Goal: Transaction & Acquisition: Obtain resource

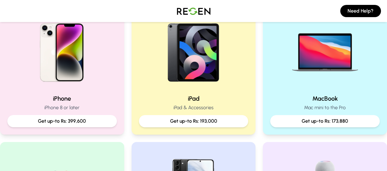
scroll to position [150, 0]
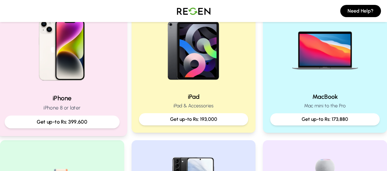
click at [82, 123] on p "Get up-to Rs: 399,600" at bounding box center [62, 122] width 105 height 8
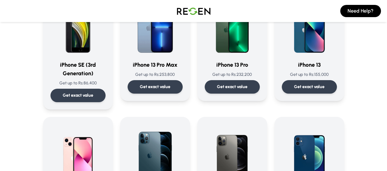
scroll to position [333, 0]
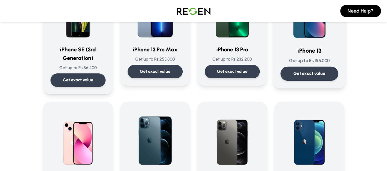
drag, startPoint x: 348, startPoint y: 71, endPoint x: 367, endPoint y: 46, distance: 31.1
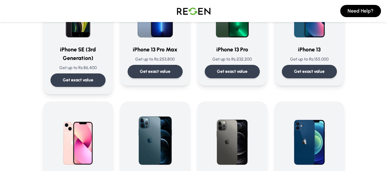
drag, startPoint x: 367, startPoint y: 46, endPoint x: 383, endPoint y: 52, distance: 17.5
click at [350, 52] on div "Choose Your iPhone iPhone 15 Pro Max Get up to Rs: 399,600 Get exact value iPho…" at bounding box center [193, 146] width 313 height 916
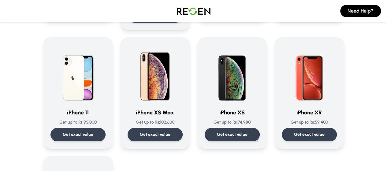
scroll to position [644, 0]
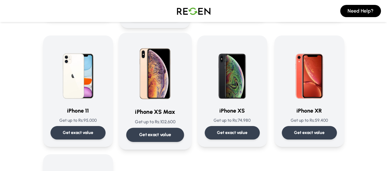
click at [148, 128] on div "Get exact value" at bounding box center [155, 135] width 58 height 14
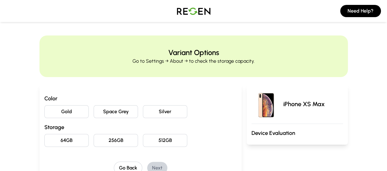
click at [148, 113] on button "Silver" at bounding box center [165, 111] width 44 height 13
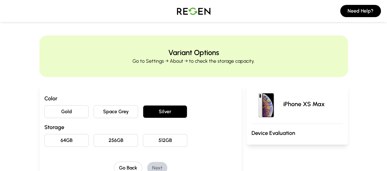
click at [103, 136] on button "256GB" at bounding box center [116, 140] width 44 height 13
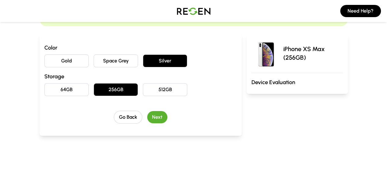
scroll to position [64, 0]
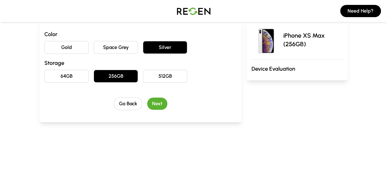
click at [147, 100] on button "Next" at bounding box center [157, 104] width 20 height 12
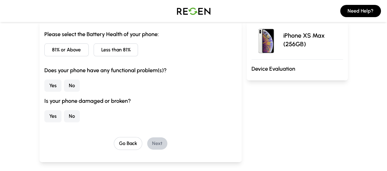
click at [50, 51] on button "81% or Above" at bounding box center [66, 49] width 44 height 13
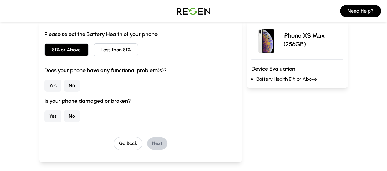
click at [64, 85] on button "No" at bounding box center [72, 85] width 16 height 12
click at [64, 114] on button "No" at bounding box center [72, 116] width 16 height 12
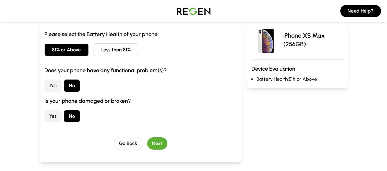
click at [103, 50] on button "Less than 81%" at bounding box center [116, 49] width 44 height 13
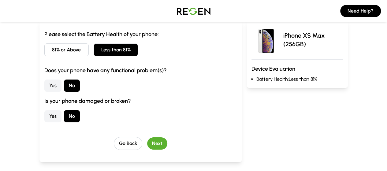
click at [148, 144] on button "Next" at bounding box center [157, 143] width 20 height 12
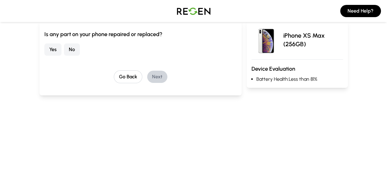
click at [44, 49] on button "Yes" at bounding box center [52, 49] width 17 height 12
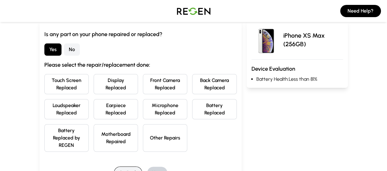
click at [122, 166] on button "Go Back" at bounding box center [128, 172] width 28 height 13
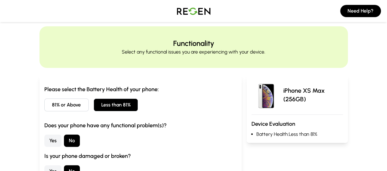
scroll to position [0, 0]
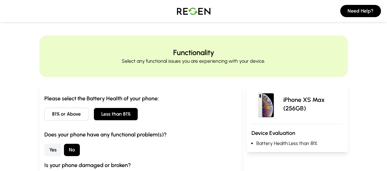
click at [55, 113] on button "81% or Above" at bounding box center [66, 114] width 44 height 13
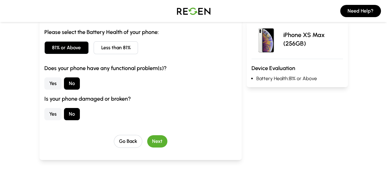
scroll to position [67, 0]
click at [148, 137] on button "Next" at bounding box center [157, 141] width 20 height 12
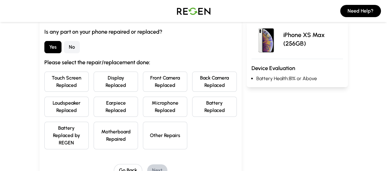
click at [216, 107] on button "Battery Replaced" at bounding box center [214, 107] width 44 height 20
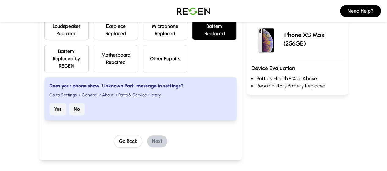
scroll to position [145, 0]
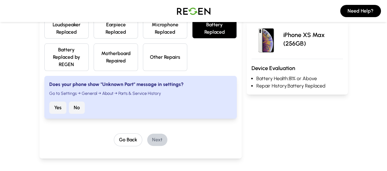
click at [49, 101] on button "Yes" at bounding box center [57, 107] width 17 height 12
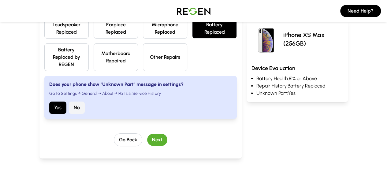
click at [147, 134] on button "Next" at bounding box center [157, 140] width 20 height 12
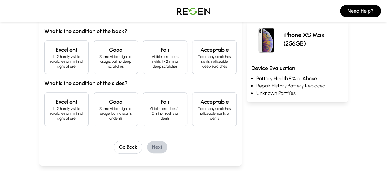
click at [50, 56] on p "1 - 2 hardly visible scratches or minimal signs of use" at bounding box center [67, 61] width 34 height 15
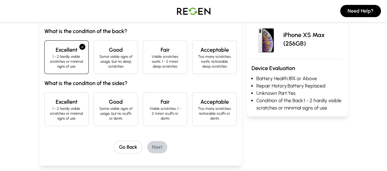
click at [102, 106] on p "Some visible signs of usage, but no scuffs or dents" at bounding box center [116, 113] width 34 height 15
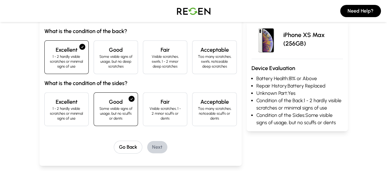
click at [50, 98] on h4 "Excellent" at bounding box center [67, 102] width 34 height 9
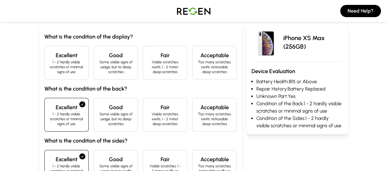
scroll to position [60, 0]
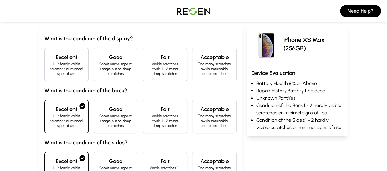
click at [50, 59] on h4 "Excellent" at bounding box center [67, 57] width 34 height 9
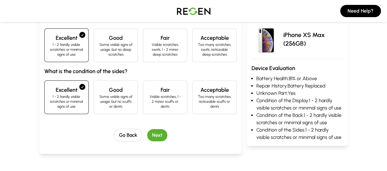
click at [147, 129] on button "Next" at bounding box center [157, 135] width 20 height 12
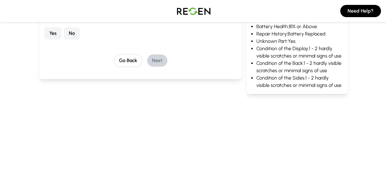
scroll to position [64, 0]
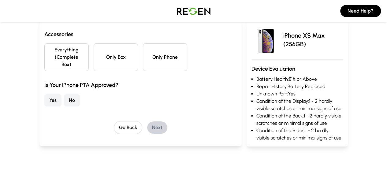
click at [158, 62] on button "Only Phone" at bounding box center [165, 57] width 44 height 28
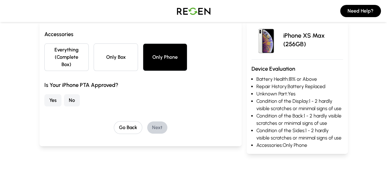
click at [64, 94] on button "No" at bounding box center [72, 100] width 16 height 12
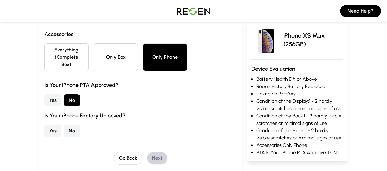
click at [44, 125] on button "Yes" at bounding box center [52, 131] width 17 height 12
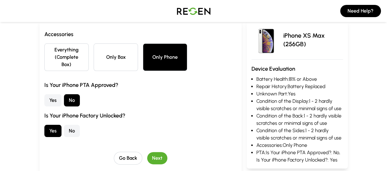
click at [147, 152] on button "Next" at bounding box center [157, 158] width 20 height 12
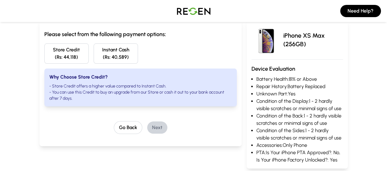
click at [94, 55] on button "Instant Cash (Rs: 40,589)" at bounding box center [116, 53] width 44 height 20
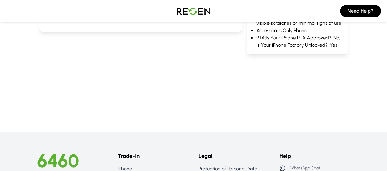
scroll to position [0, 0]
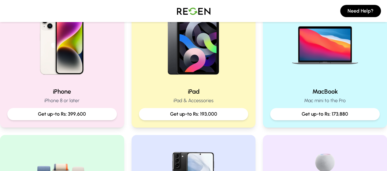
scroll to position [166, 0]
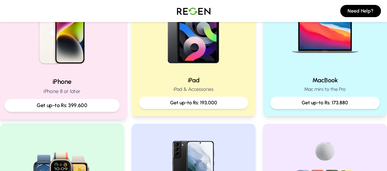
click at [99, 102] on p "Get up-to Rs: 399,600" at bounding box center [62, 105] width 105 height 8
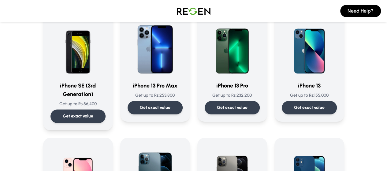
scroll to position [311, 0]
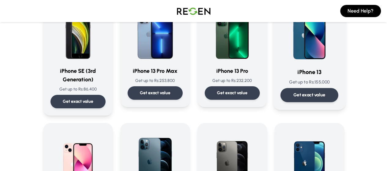
click at [325, 98] on p "Get exact value" at bounding box center [309, 95] width 32 height 6
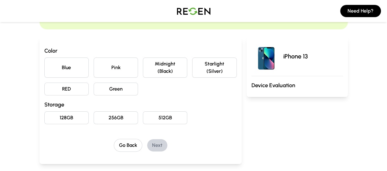
scroll to position [50, 0]
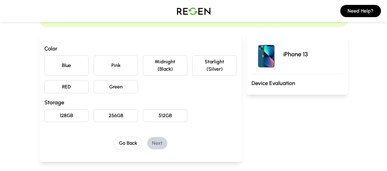
click at [44, 61] on button "Blue" at bounding box center [66, 65] width 44 height 20
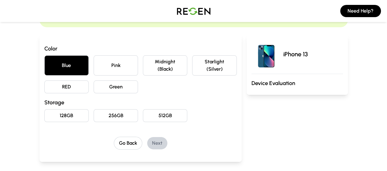
click at [44, 109] on button "128GB" at bounding box center [66, 115] width 44 height 13
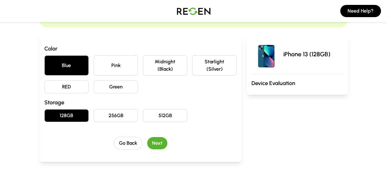
click at [149, 137] on button "Next" at bounding box center [157, 143] width 20 height 12
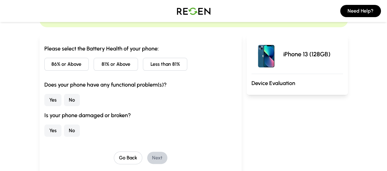
click at [52, 62] on button "86% or Above" at bounding box center [66, 64] width 44 height 13
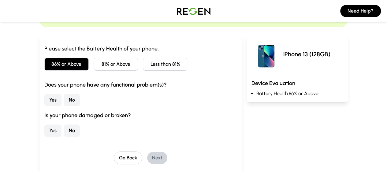
click at [64, 100] on button "No" at bounding box center [72, 100] width 16 height 12
click at [64, 133] on button "No" at bounding box center [72, 130] width 16 height 12
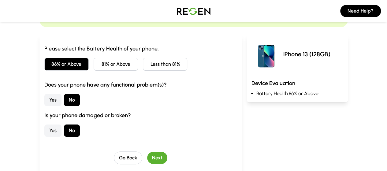
click at [147, 156] on button "Next" at bounding box center [157, 158] width 20 height 12
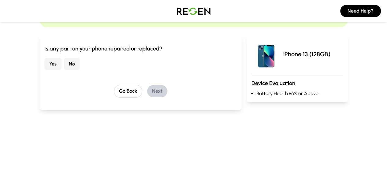
click at [64, 64] on button "No" at bounding box center [72, 64] width 16 height 12
click at [147, 88] on button "Next" at bounding box center [157, 91] width 20 height 12
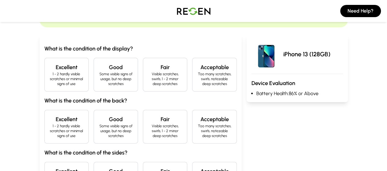
click at [50, 72] on p "1 - 2 hardly visible scratches or minimal signs of use" at bounding box center [67, 79] width 34 height 15
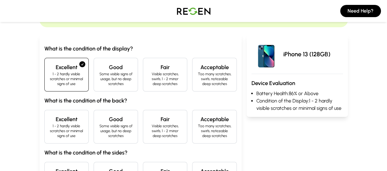
click at [44, 103] on div "What is the condition of the display? Excellent 1 - 2 hardly visible scratches …" at bounding box center [140, 119] width 192 height 151
click at [50, 117] on h4 "Excellent" at bounding box center [67, 119] width 34 height 9
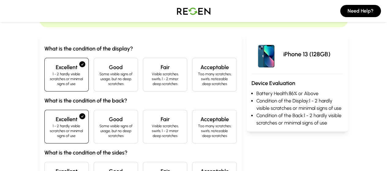
click at [50, 167] on h4 "Excellent" at bounding box center [67, 171] width 34 height 9
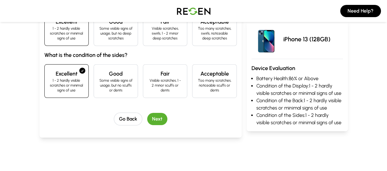
click at [152, 113] on button "Next" at bounding box center [157, 119] width 20 height 12
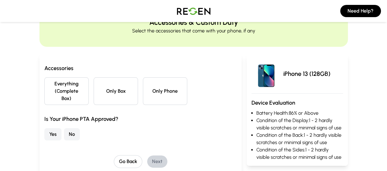
scroll to position [21, 0]
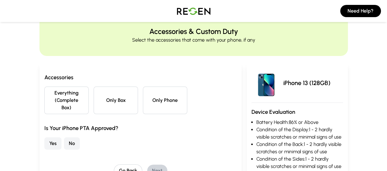
click at [143, 92] on button "Only Phone" at bounding box center [165, 100] width 44 height 28
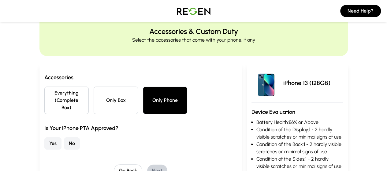
click at [64, 137] on button "No" at bounding box center [72, 143] width 16 height 12
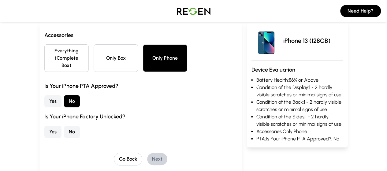
scroll to position [66, 0]
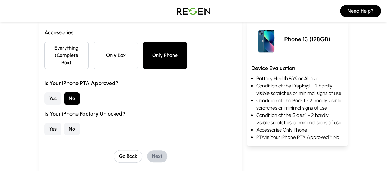
click at [64, 123] on button "No" at bounding box center [72, 129] width 16 height 12
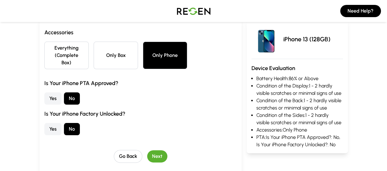
click at [152, 150] on button "Next" at bounding box center [157, 156] width 20 height 12
